Goal: Information Seeking & Learning: Learn about a topic

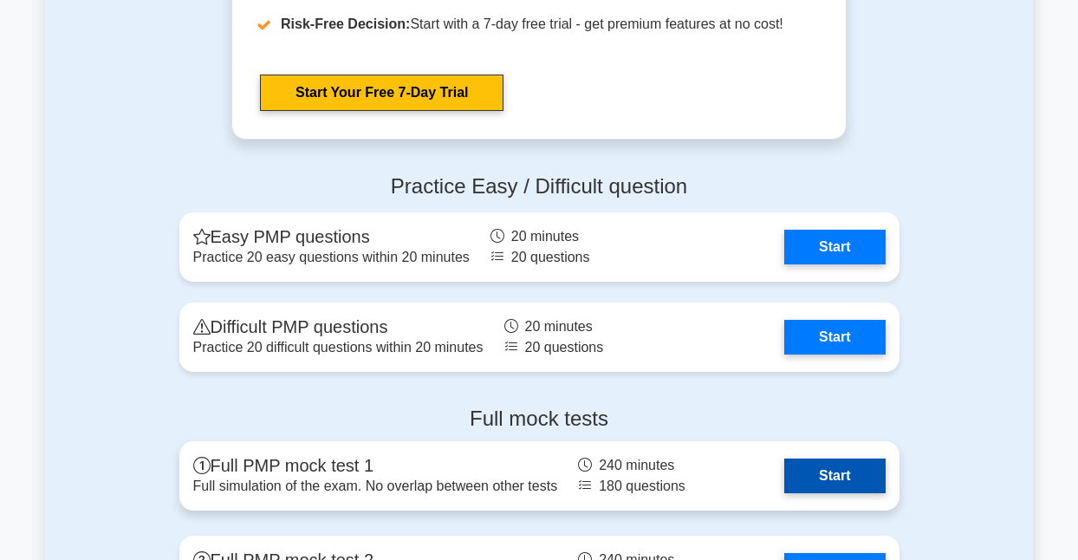
scroll to position [1777, 0]
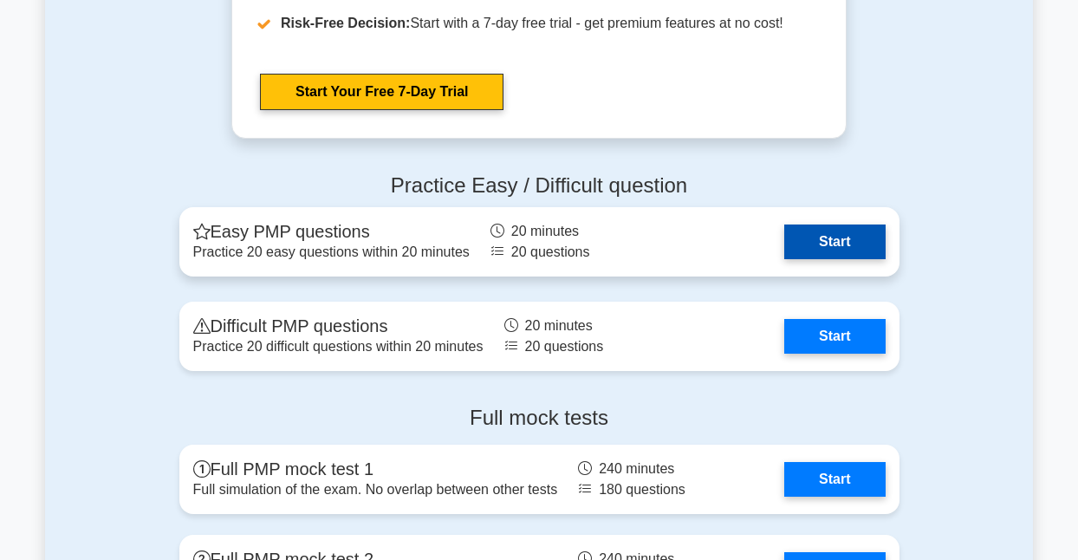
click at [810, 256] on link "Start" at bounding box center [834, 241] width 101 height 35
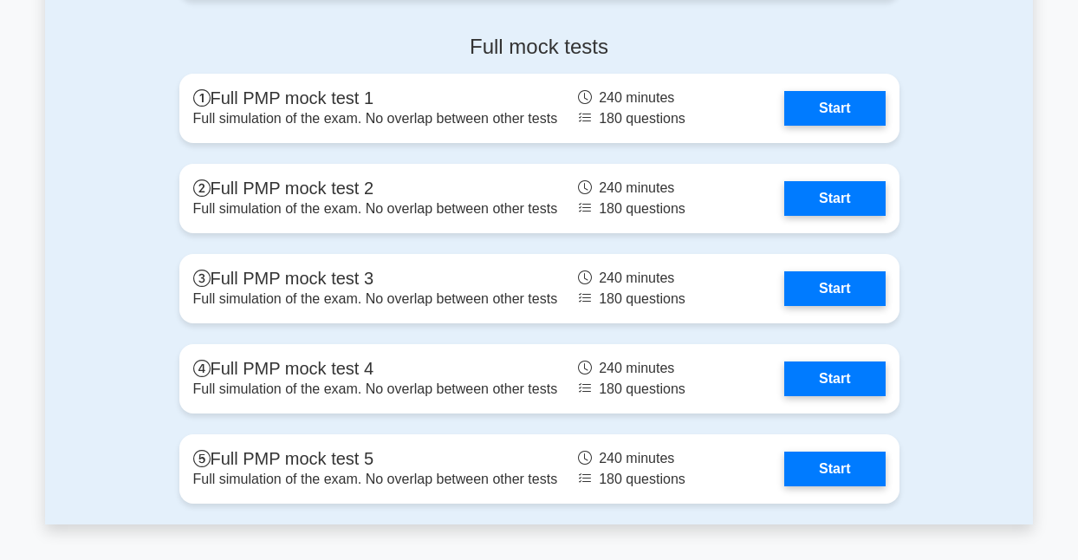
scroll to position [2142, 0]
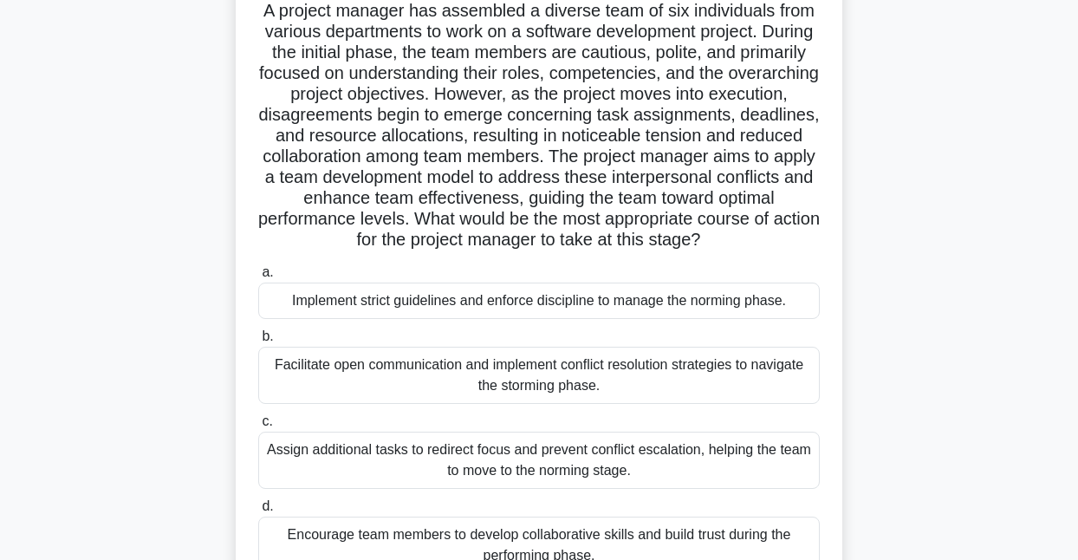
scroll to position [128, 0]
